Goal: Find specific page/section: Find specific page/section

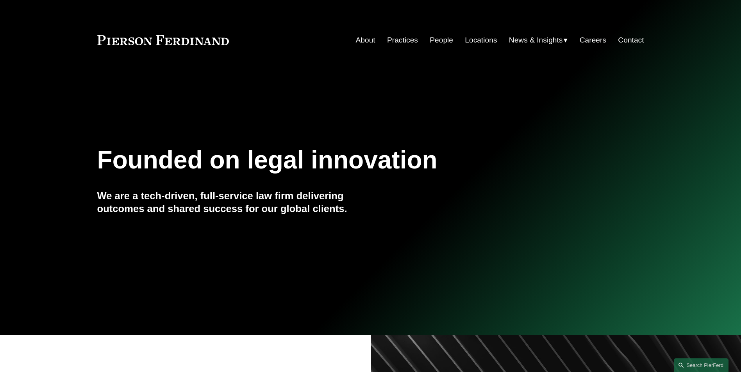
click at [436, 41] on link "People" at bounding box center [440, 40] width 23 height 15
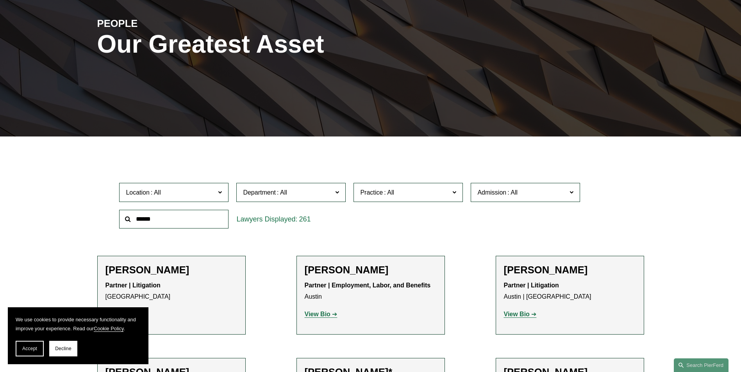
scroll to position [39, 0]
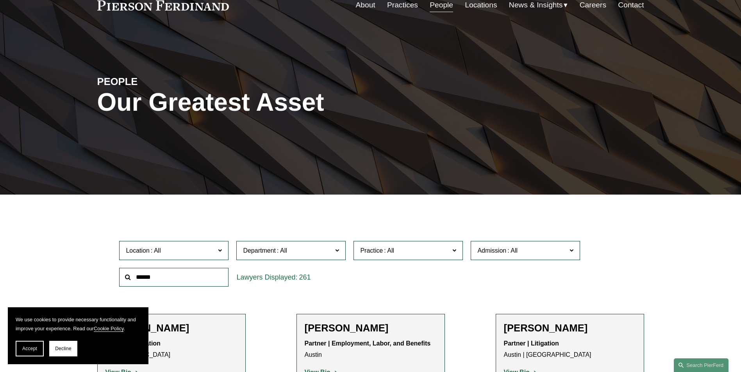
click at [181, 282] on input "text" at bounding box center [173, 277] width 109 height 19
type input "**********"
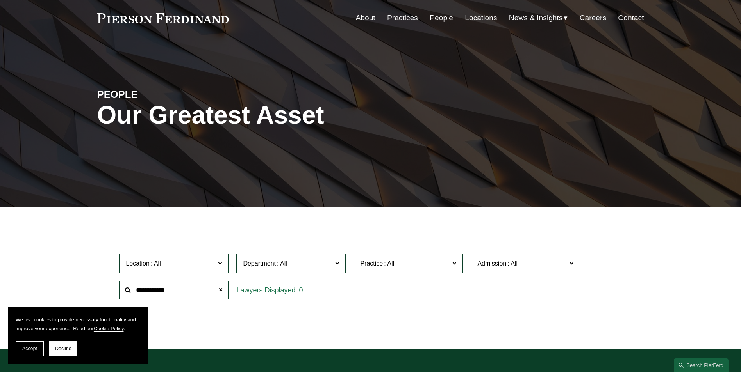
scroll to position [0, 0]
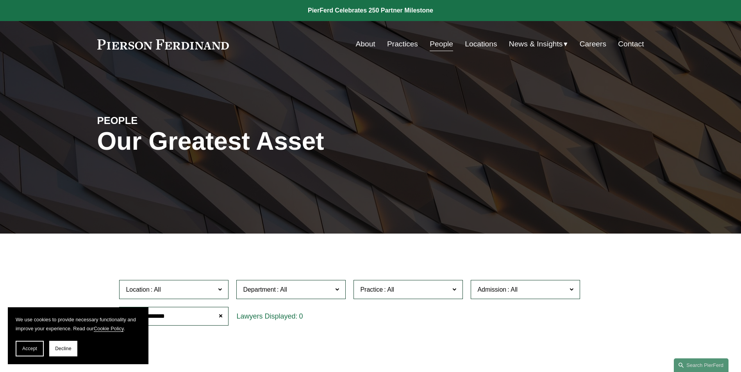
click at [488, 42] on link "Locations" at bounding box center [481, 44] width 32 height 15
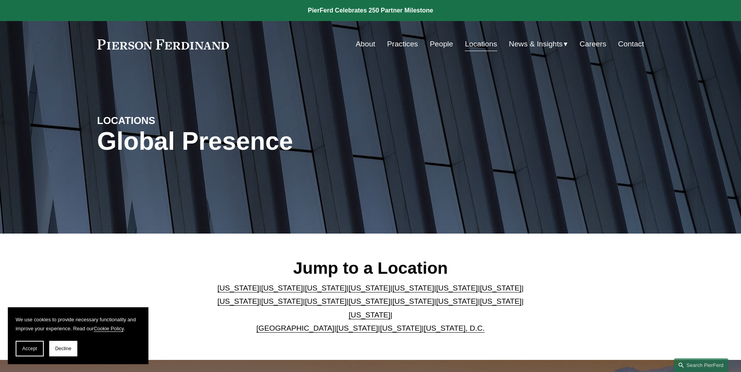
click at [381, 324] on link "[US_STATE]" at bounding box center [401, 328] width 42 height 8
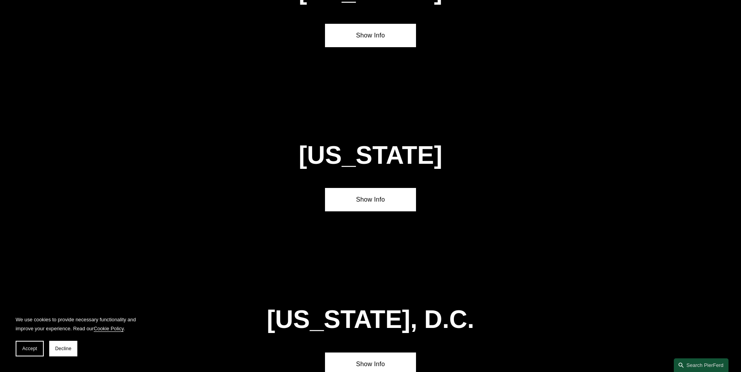
scroll to position [3153, 0]
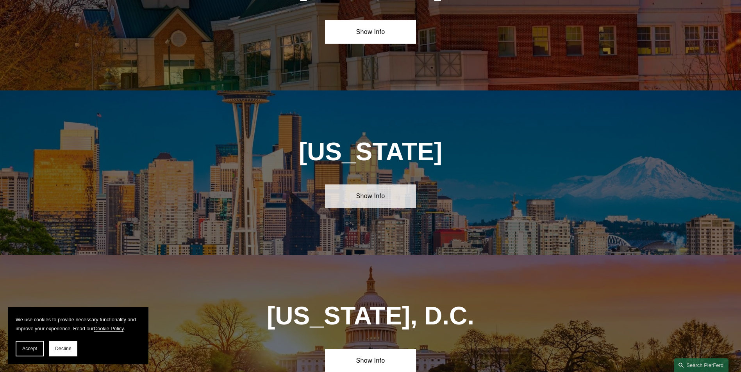
click at [391, 185] on link "Show Info" at bounding box center [370, 196] width 91 height 23
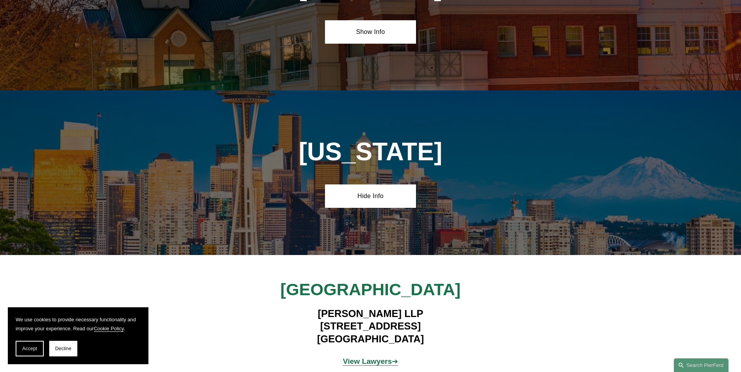
click at [384, 358] on strong "View Lawyers" at bounding box center [367, 362] width 49 height 8
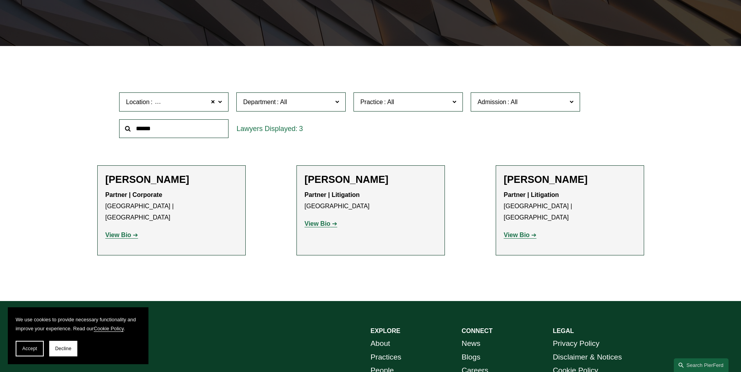
scroll to position [195, 0]
